Goal: Find specific page/section: Find specific page/section

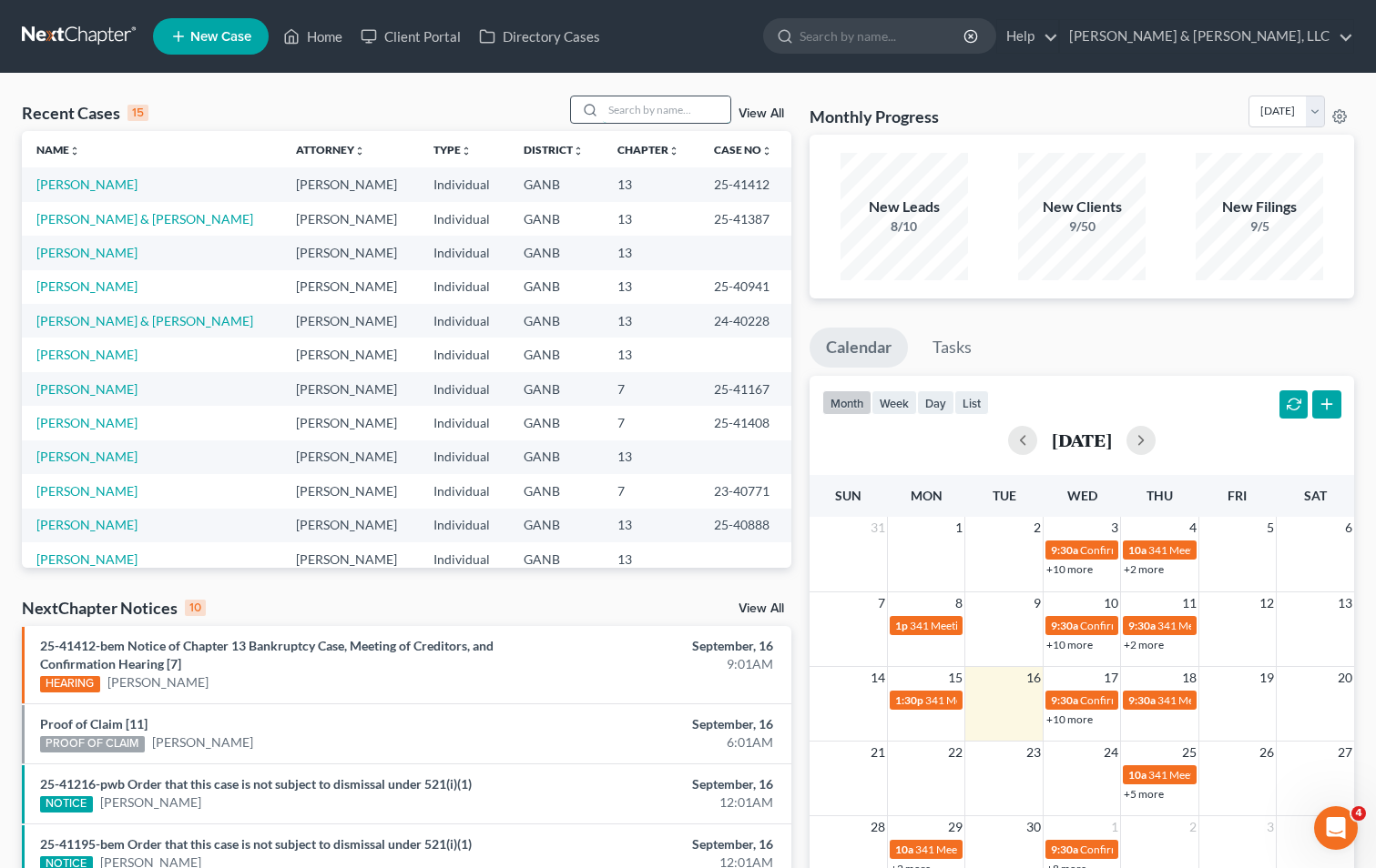
click at [630, 109] on input "search" at bounding box center [666, 110] width 127 height 27
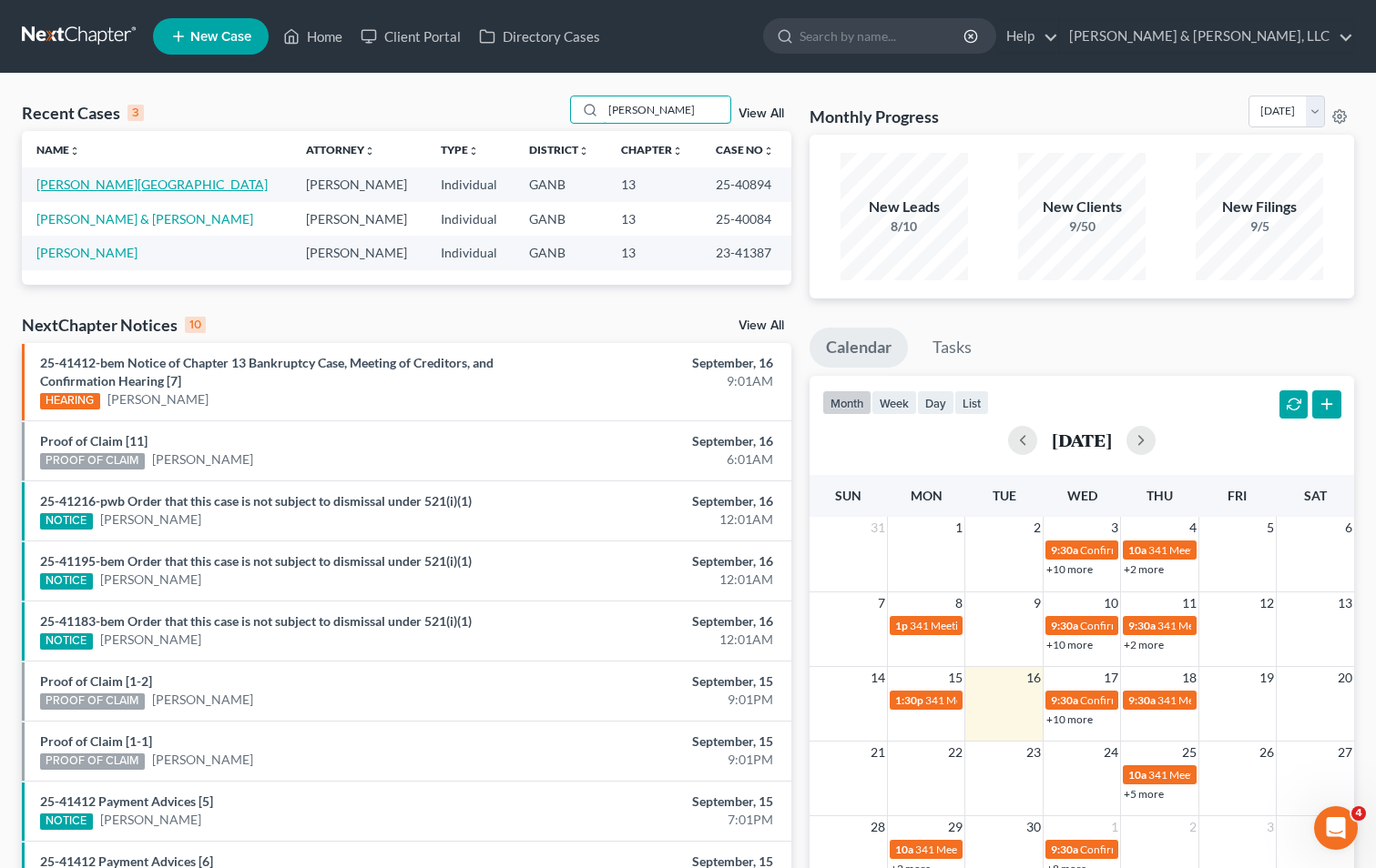
type input "[PERSON_NAME]"
click at [54, 191] on link "[PERSON_NAME][GEOGRAPHIC_DATA]" at bounding box center [152, 185] width 231 height 16
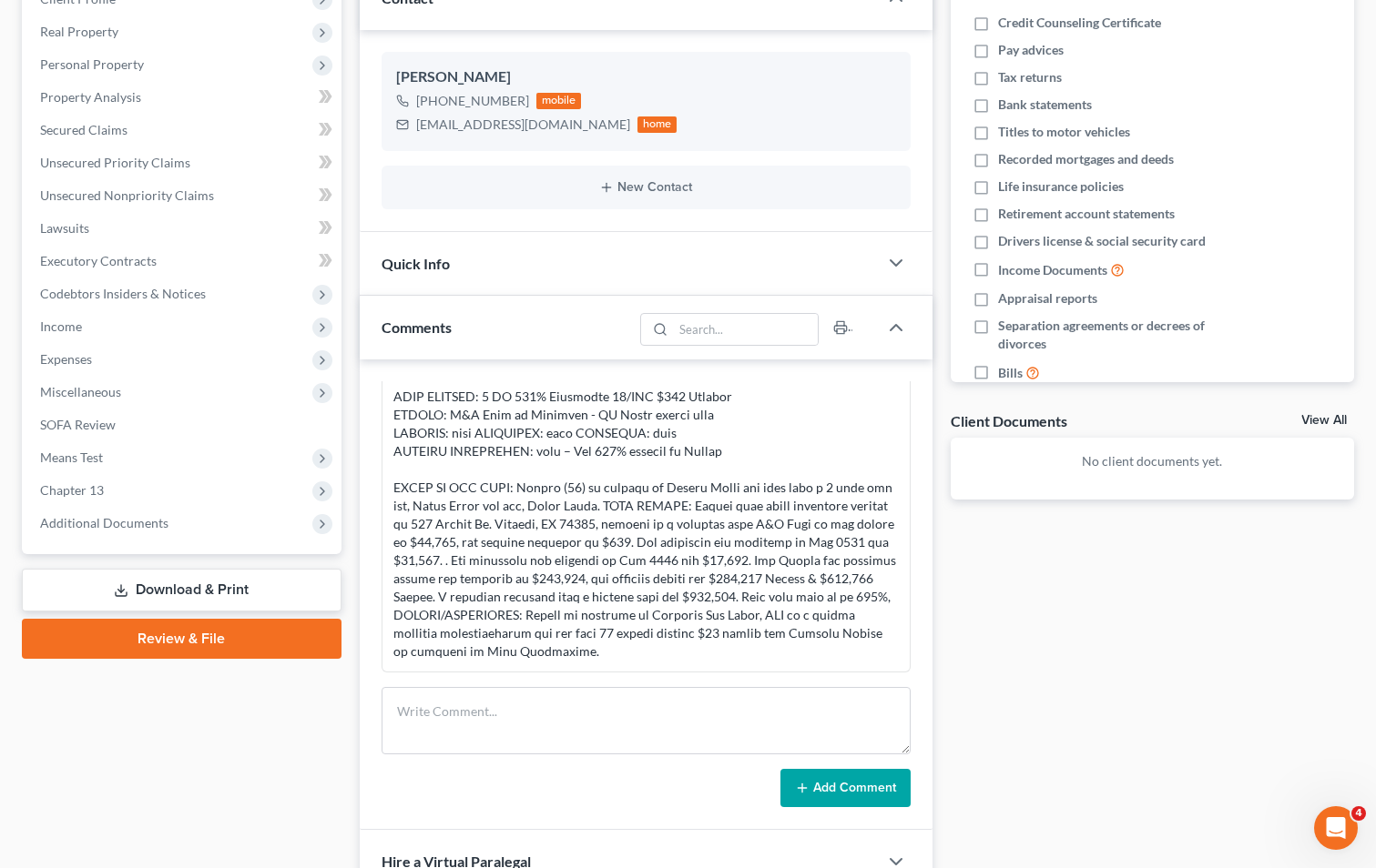
scroll to position [273, 0]
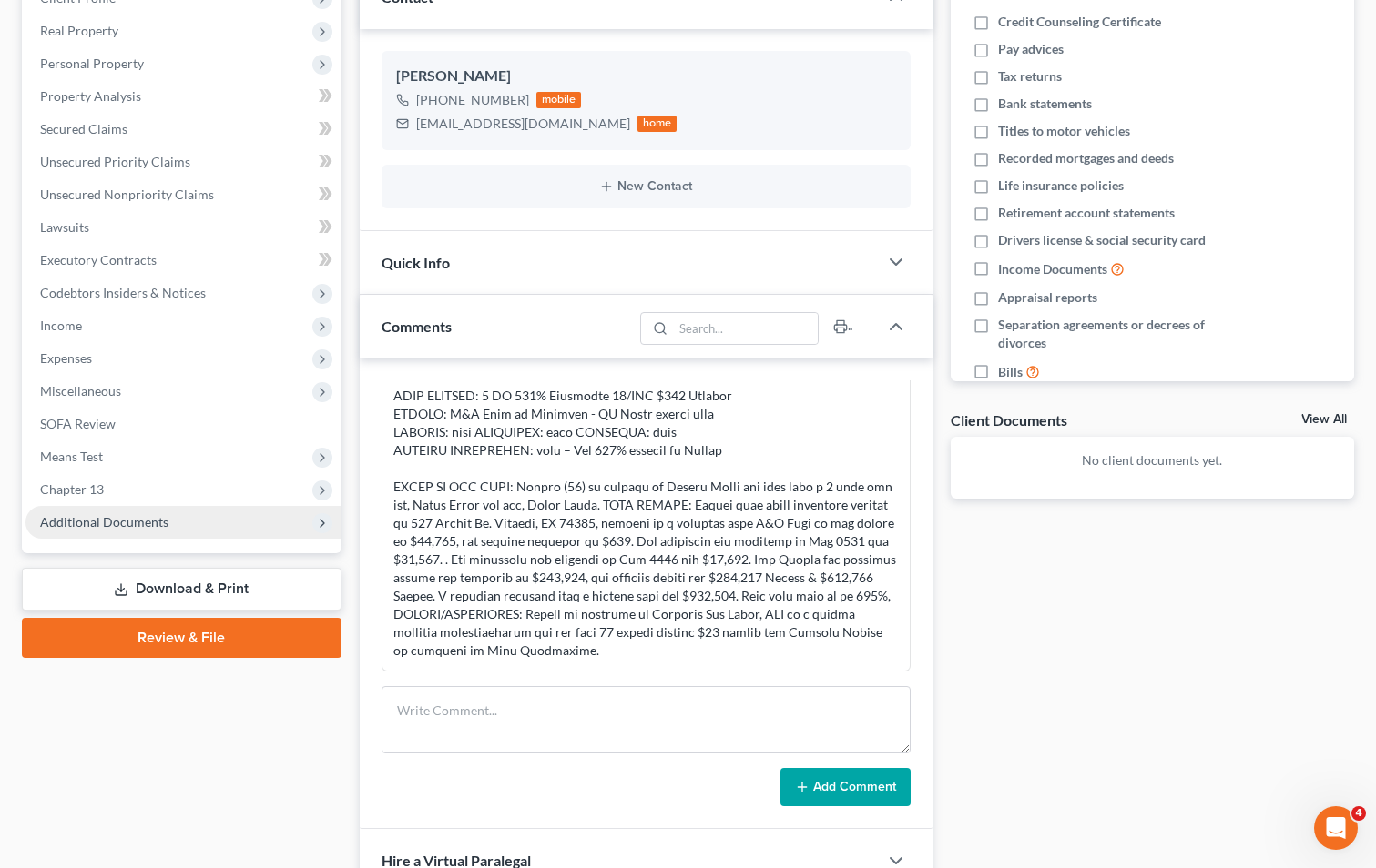
click at [127, 516] on span "Additional Documents" at bounding box center [105, 522] width 128 height 16
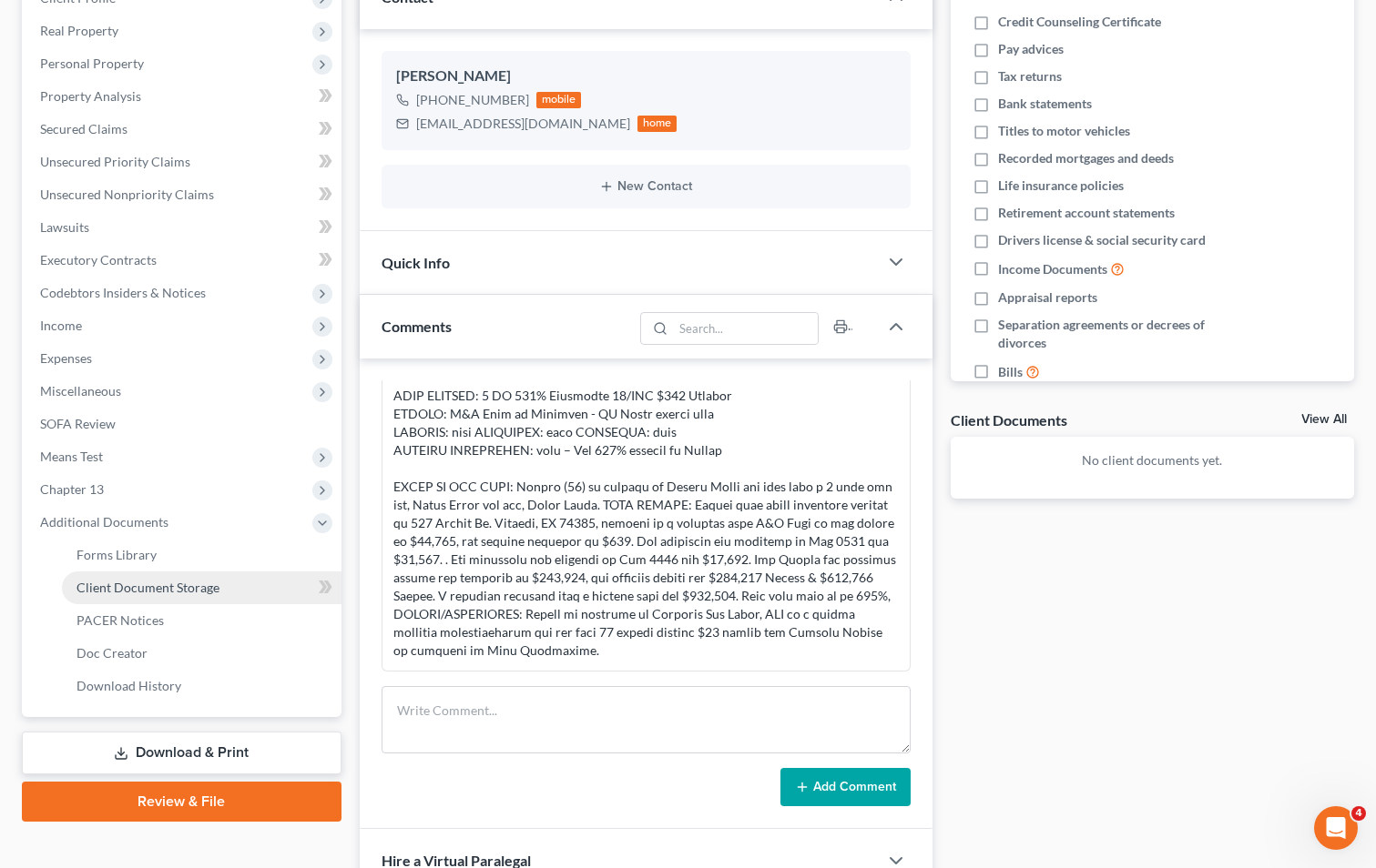
click at [145, 585] on span "Client Document Storage" at bounding box center [147, 588] width 143 height 16
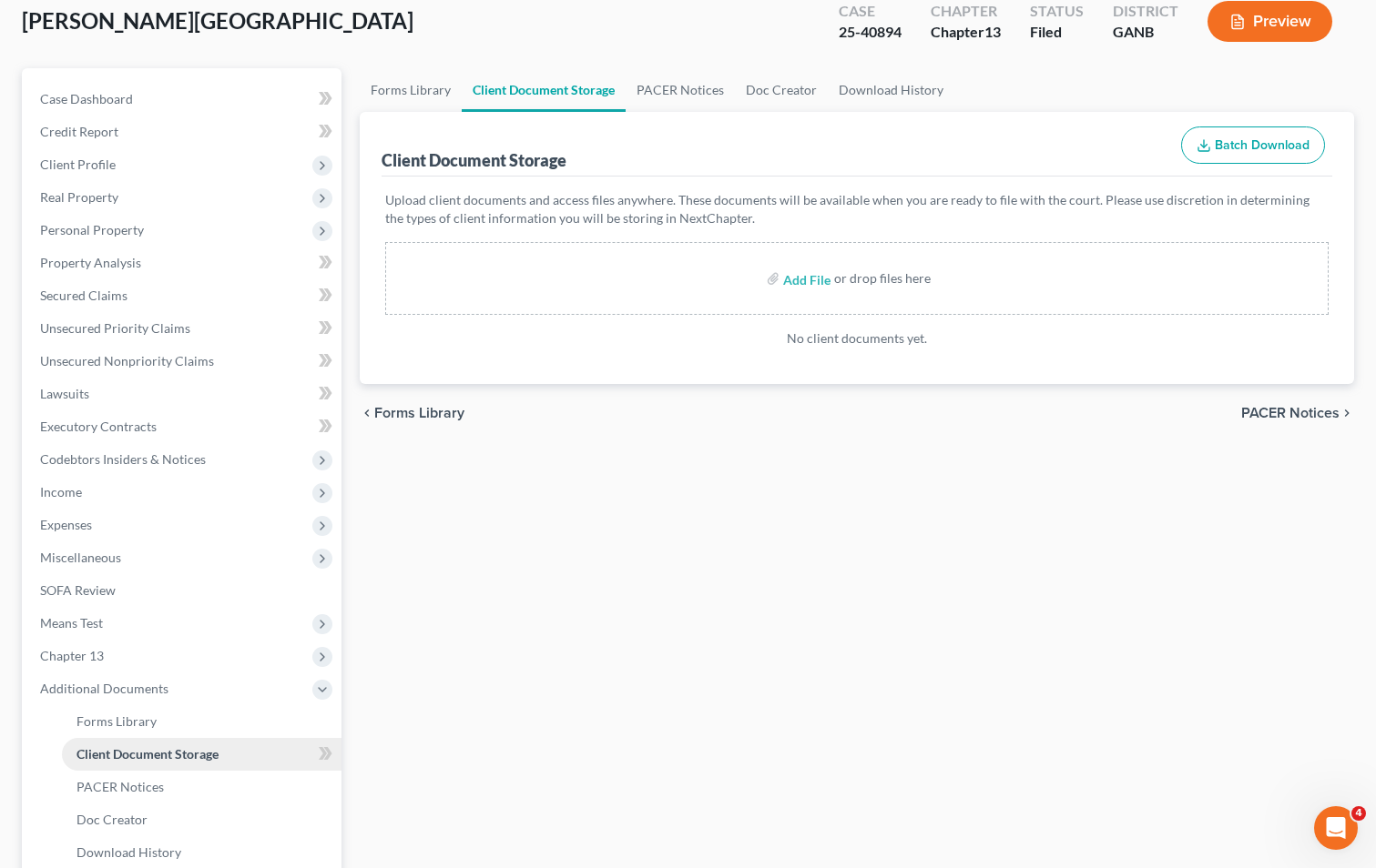
scroll to position [273, 0]
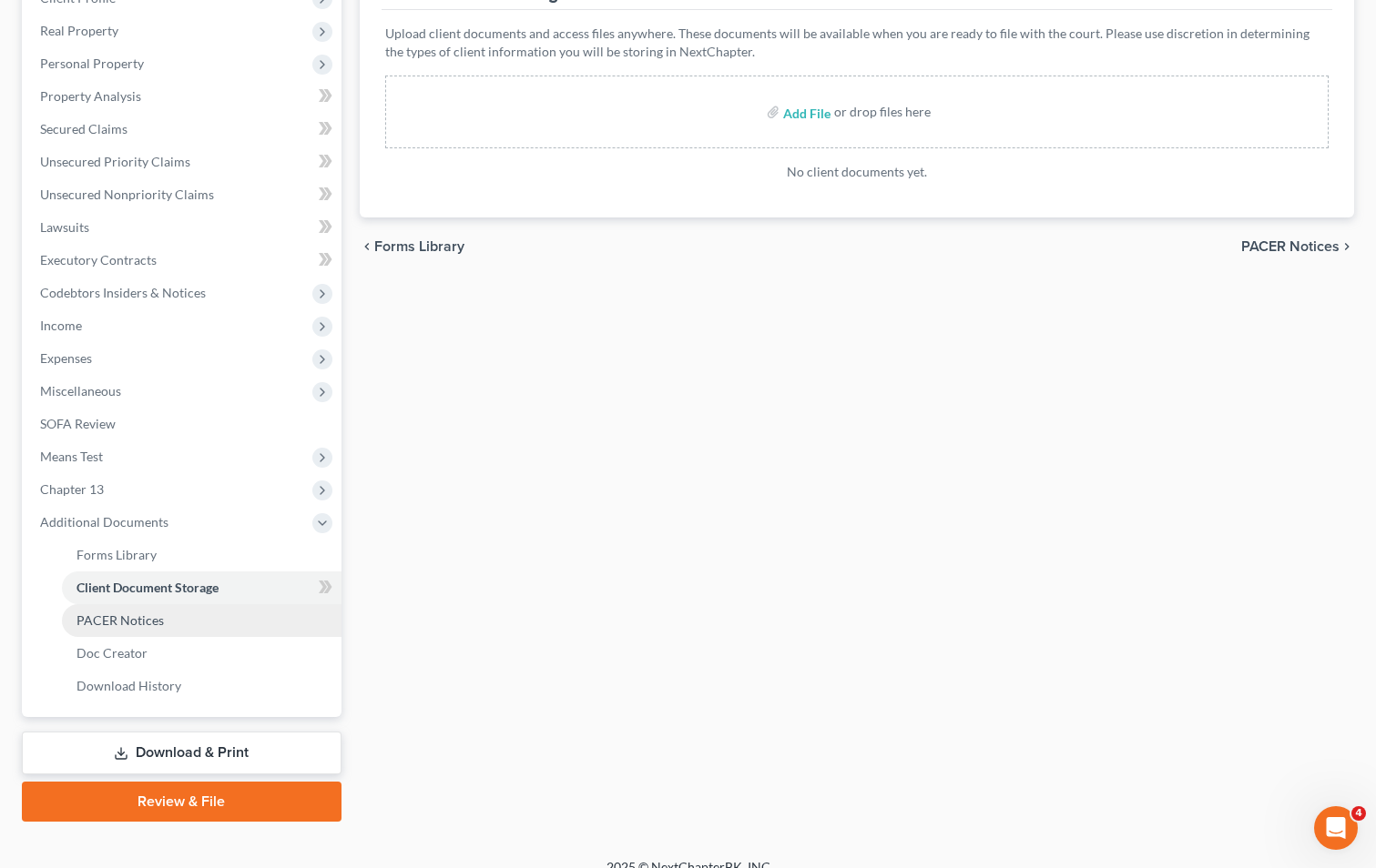
click at [139, 619] on span "PACER Notices" at bounding box center [120, 620] width 87 height 16
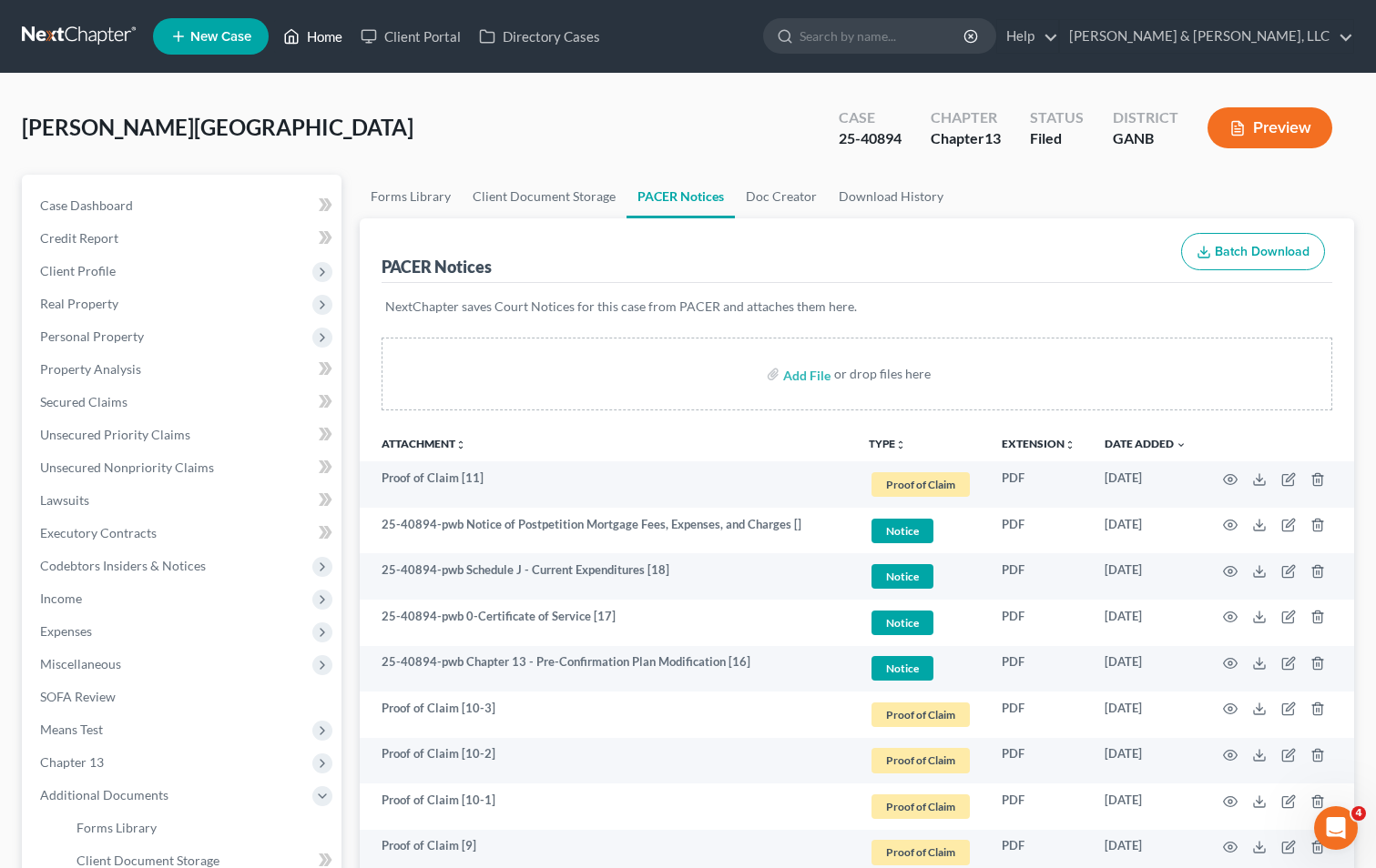
click at [310, 35] on link "Home" at bounding box center [312, 36] width 77 height 33
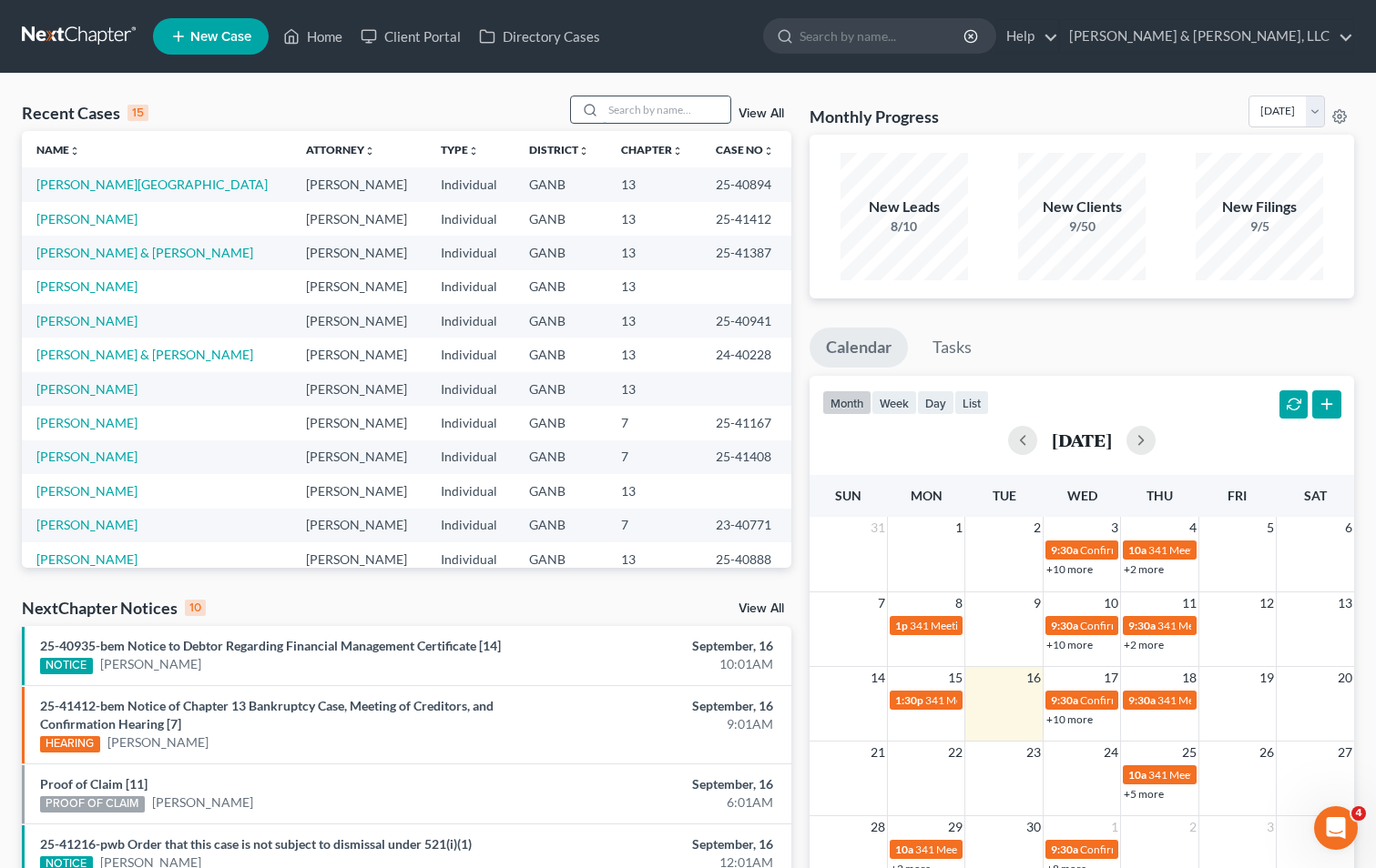
click at [617, 115] on input "search" at bounding box center [666, 110] width 127 height 27
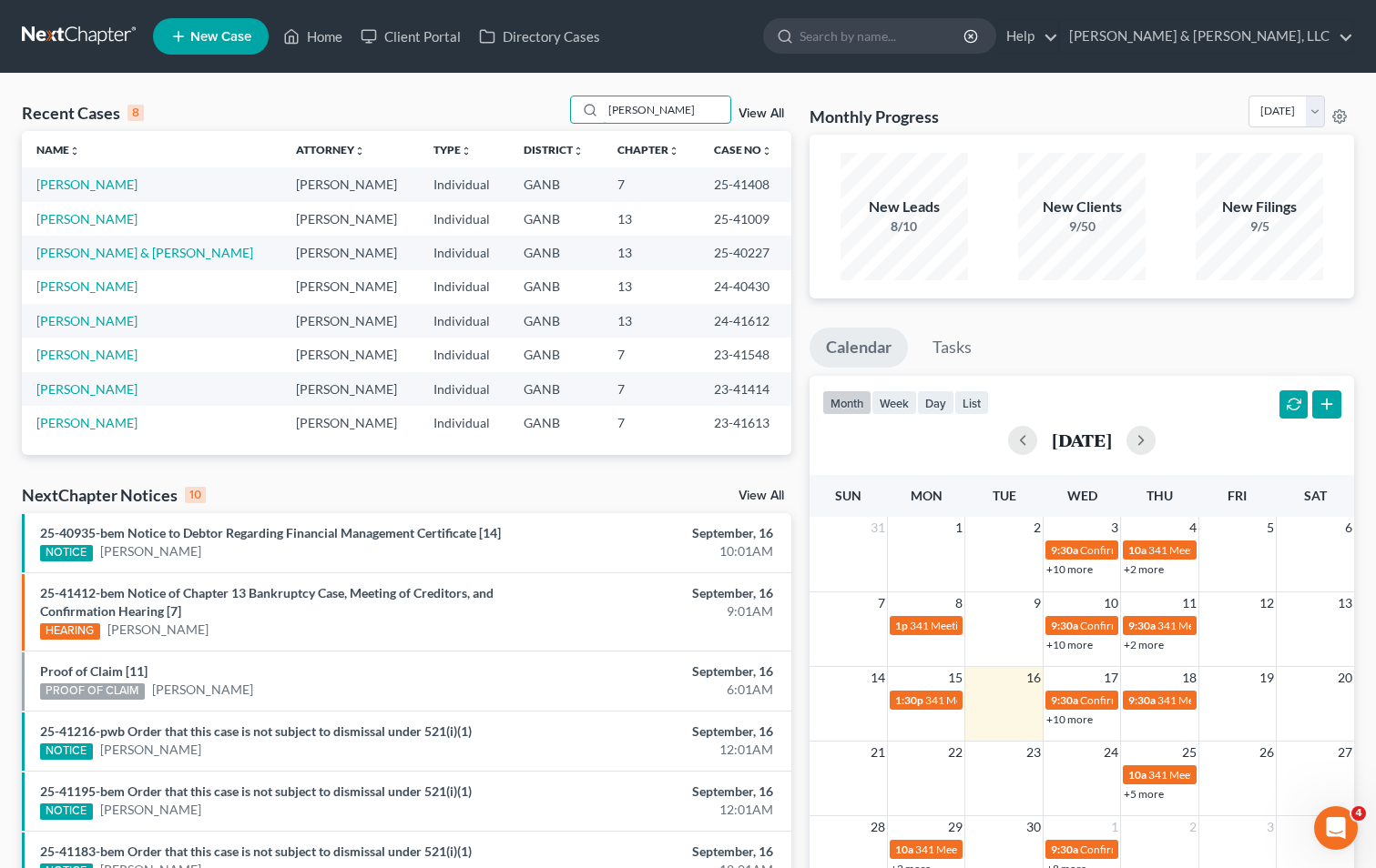
type input "[PERSON_NAME]"
click at [107, 181] on link "[PERSON_NAME]" at bounding box center [87, 185] width 101 height 16
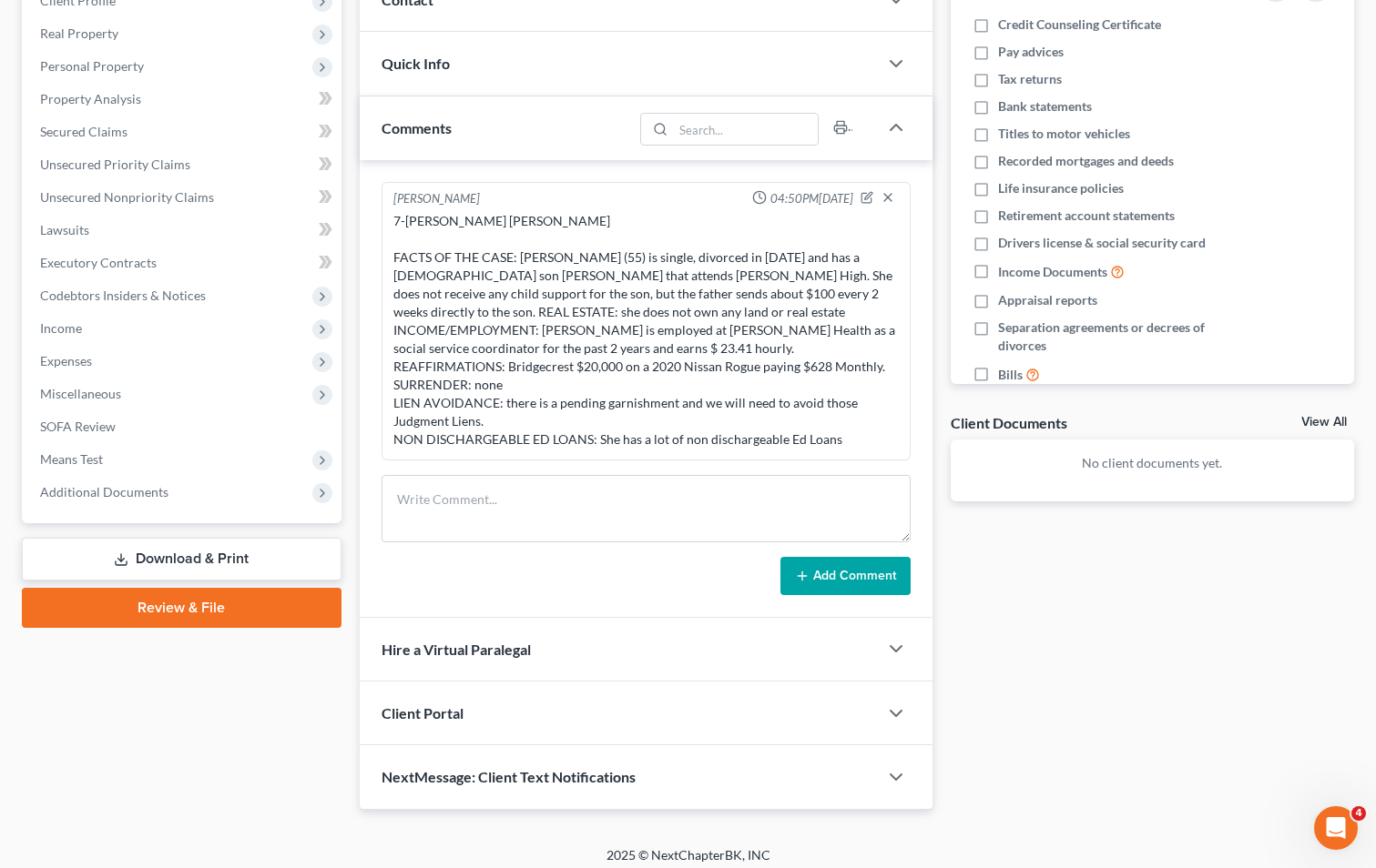
scroll to position [281, 0]
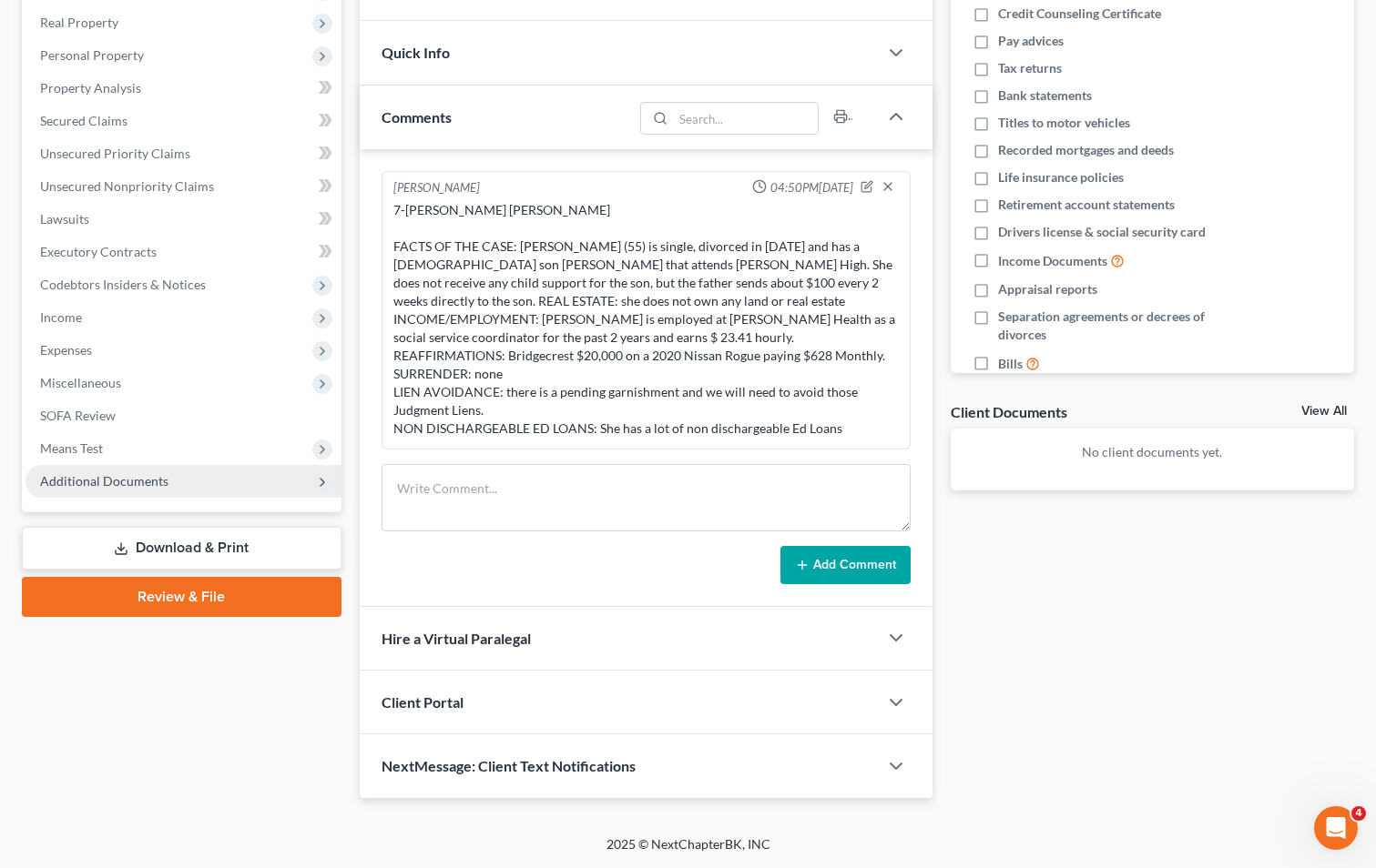
click at [93, 482] on span "Additional Documents" at bounding box center [105, 481] width 128 height 16
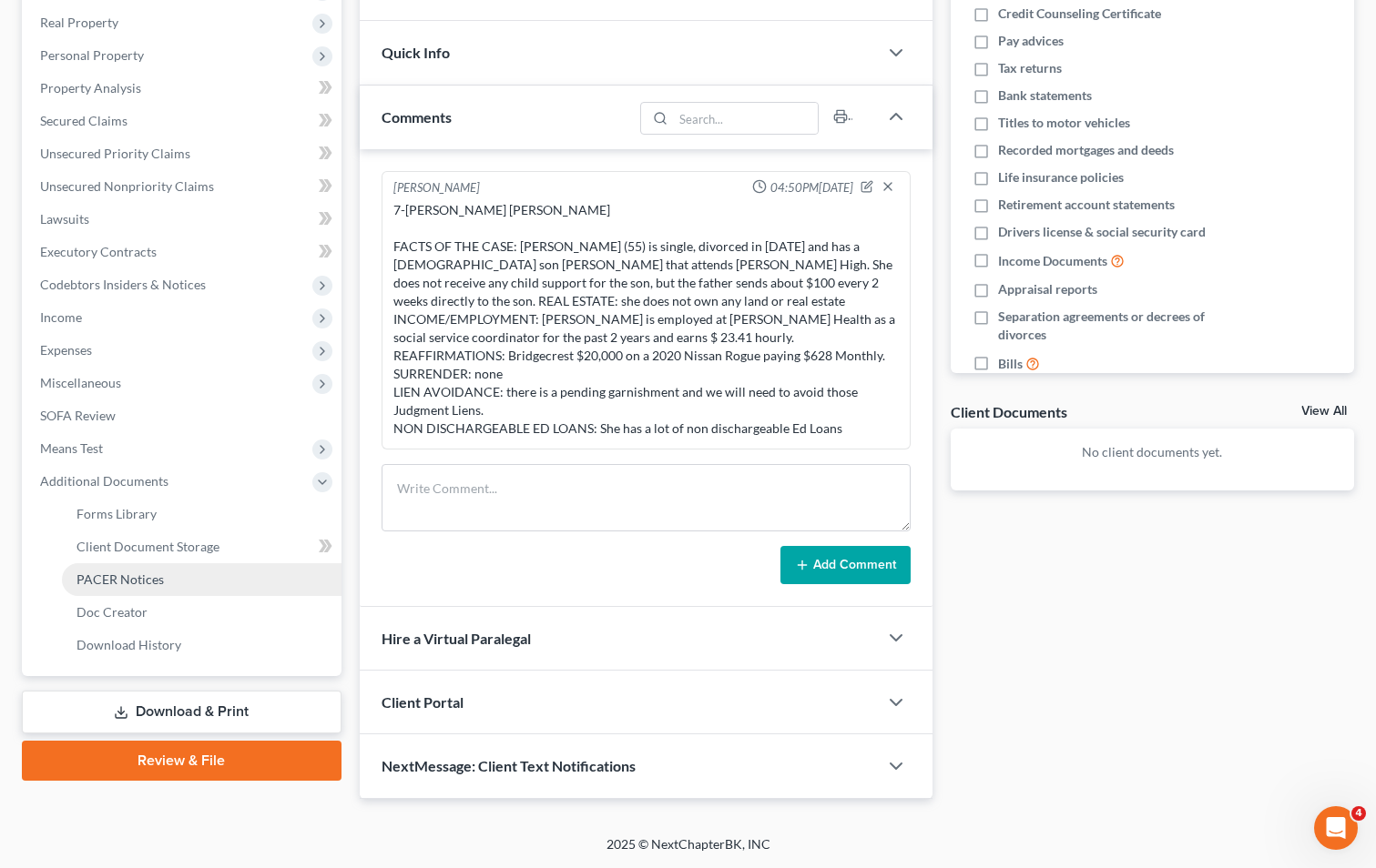
click at [121, 578] on span "PACER Notices" at bounding box center [120, 580] width 87 height 16
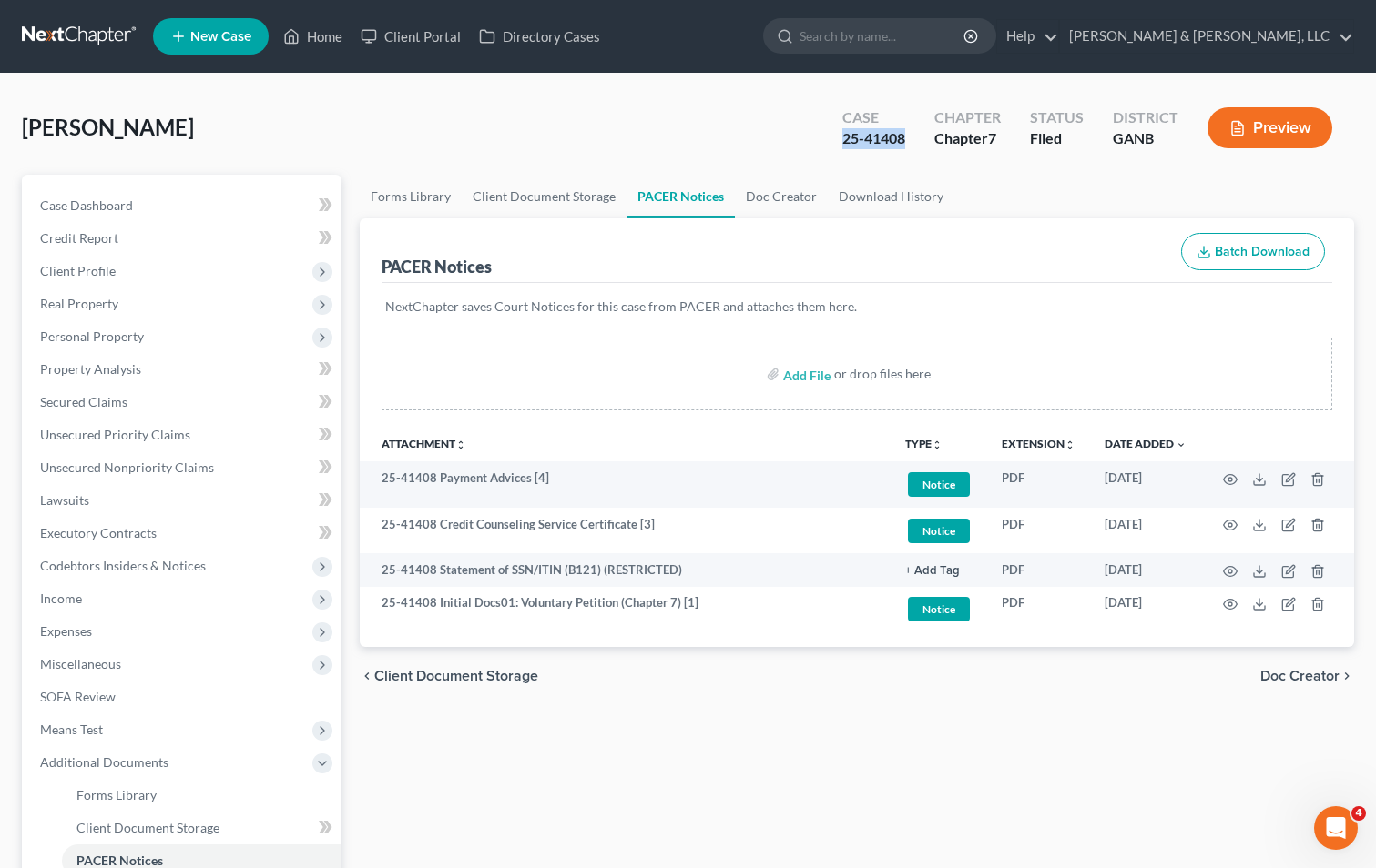
drag, startPoint x: 907, startPoint y: 139, endPoint x: 843, endPoint y: 141, distance: 64.0
click at [843, 141] on div "25-41408" at bounding box center [874, 138] width 63 height 21
drag, startPoint x: 843, startPoint y: 141, endPoint x: 853, endPoint y: 142, distance: 10.0
copy div "25-41408"
